Goal: Task Accomplishment & Management: Use online tool/utility

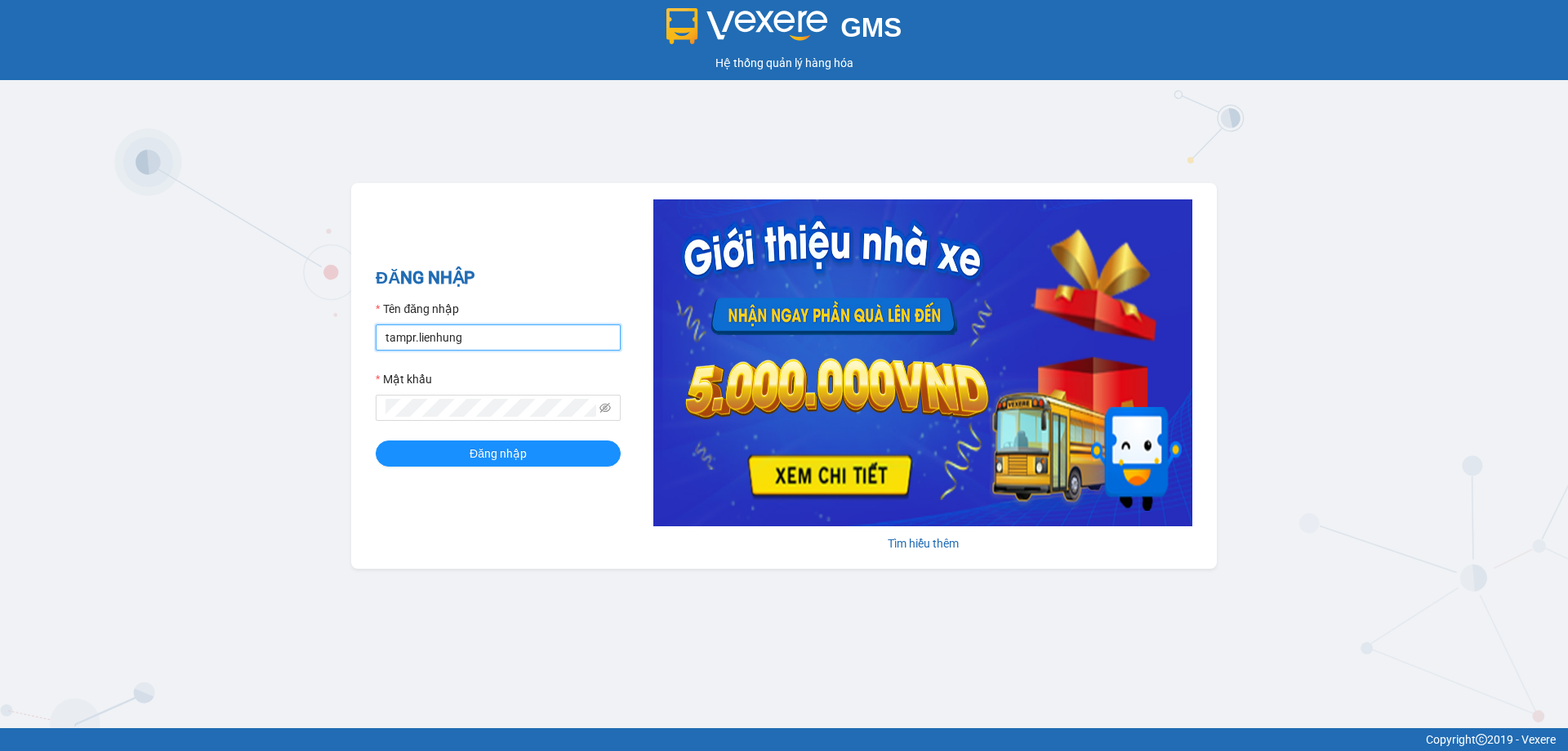
click at [479, 335] on input "tampr.lienhung" at bounding box center [498, 337] width 245 height 26
type input "nu.lienhung"
click at [479, 458] on span "Đăng nhập" at bounding box center [498, 453] width 57 height 18
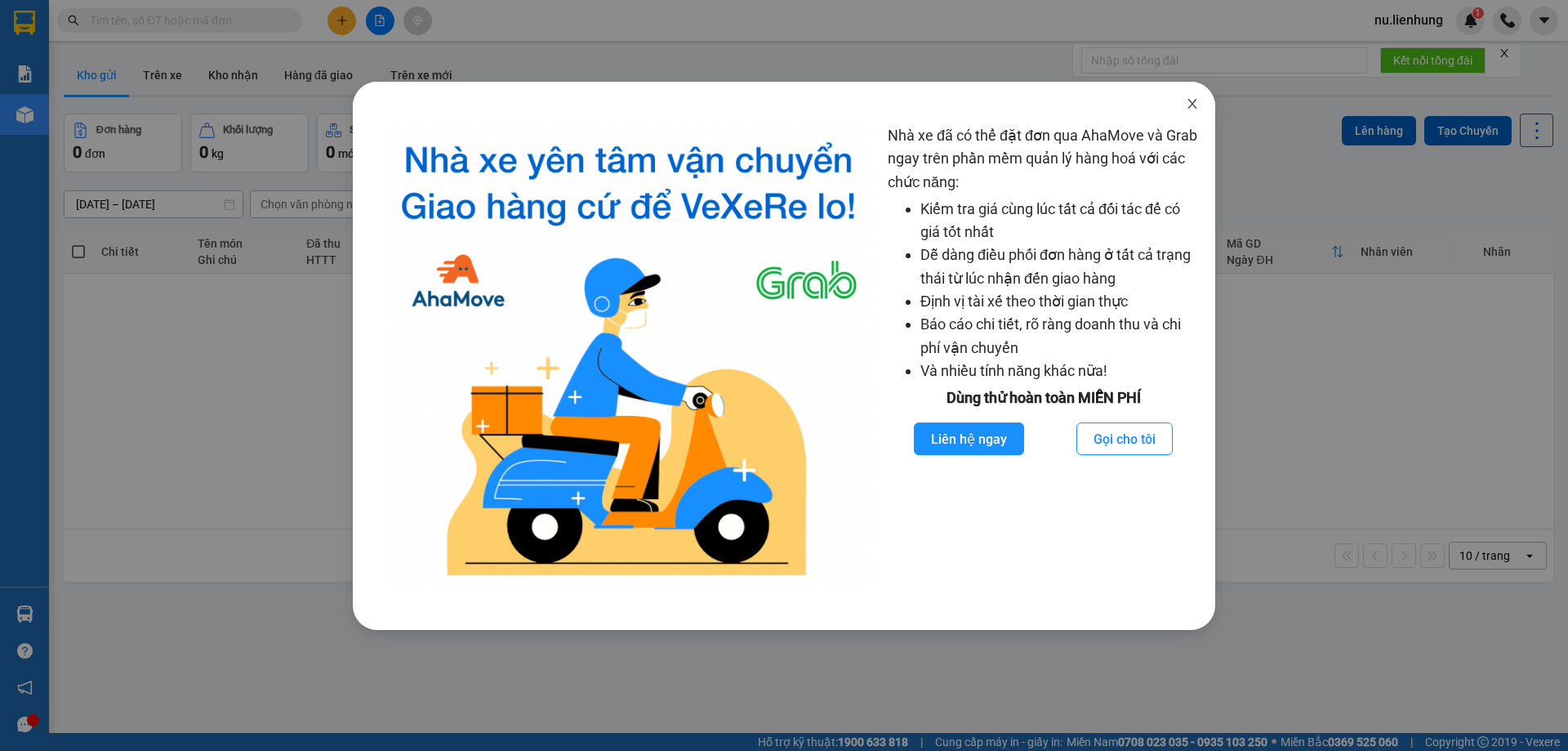
click at [1190, 104] on icon "close" at bounding box center [1192, 103] width 13 height 13
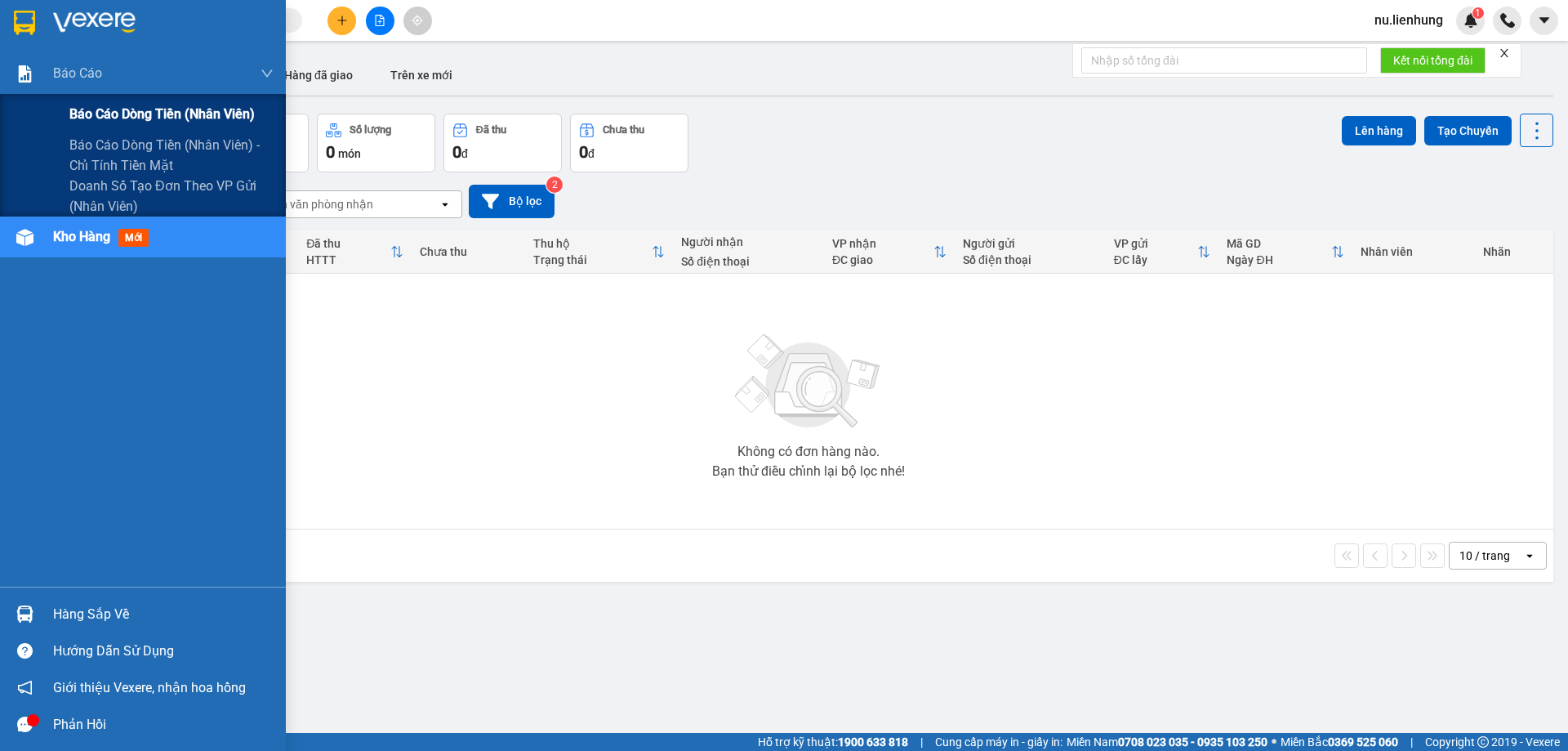
click at [113, 113] on span "Báo cáo dòng tiền (nhân viên)" at bounding box center [162, 114] width 185 height 21
